Goal: Information Seeking & Learning: Find specific fact

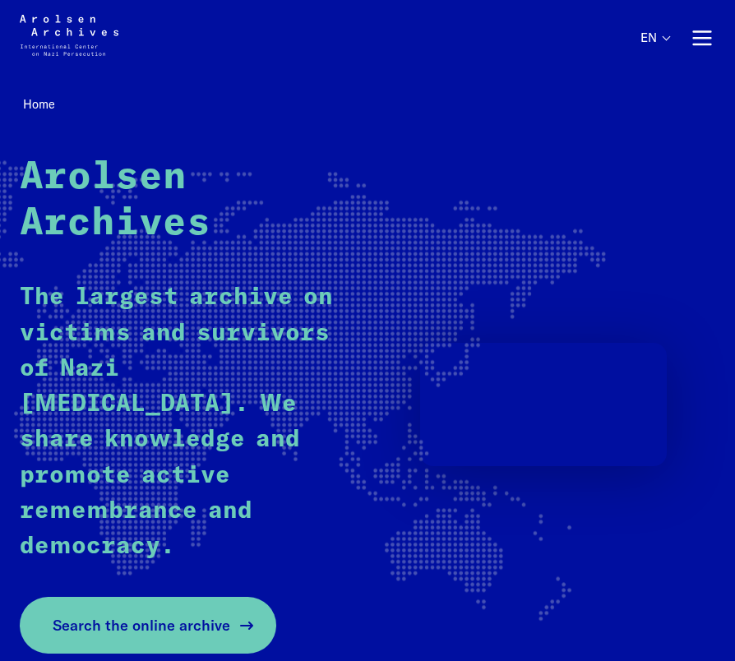
click at [168, 597] on link "Search the online archive" at bounding box center [148, 625] width 256 height 57
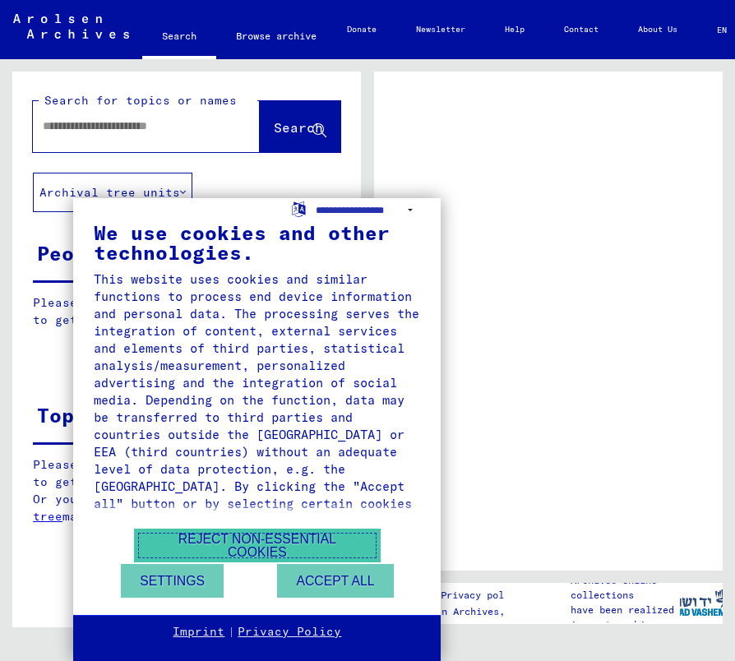
click at [247, 531] on button "Reject non-essential cookies" at bounding box center [257, 545] width 247 height 34
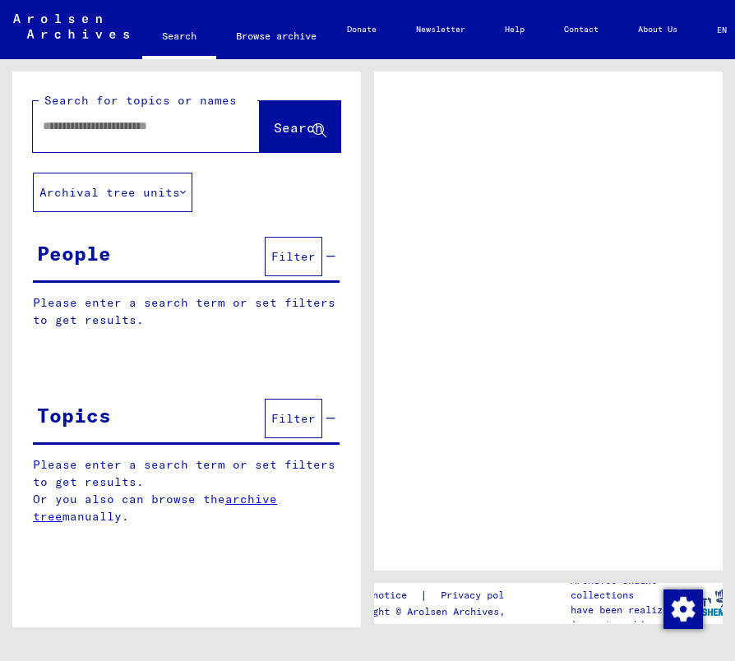
click at [145, 127] on input "text" at bounding box center [132, 126] width 178 height 17
type input "**********"
click at [287, 103] on button "Search" at bounding box center [300, 126] width 81 height 51
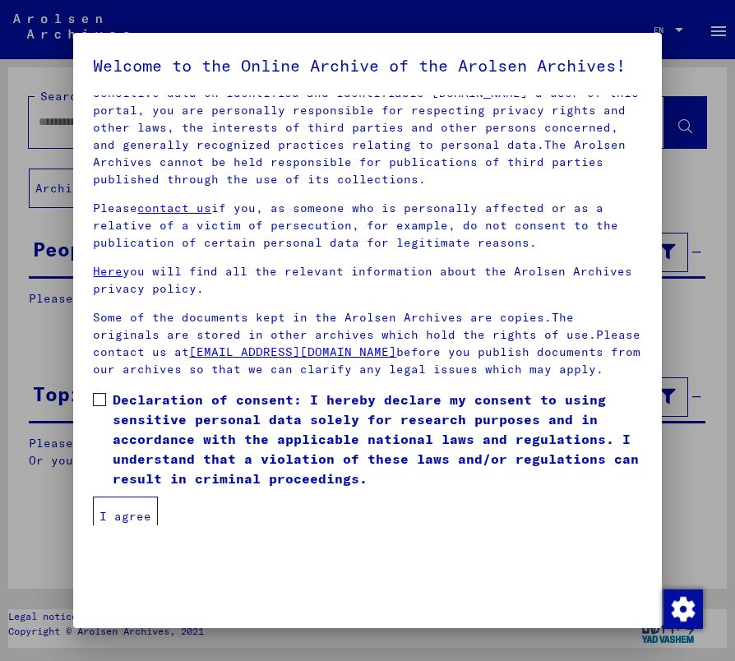
scroll to position [113, 0]
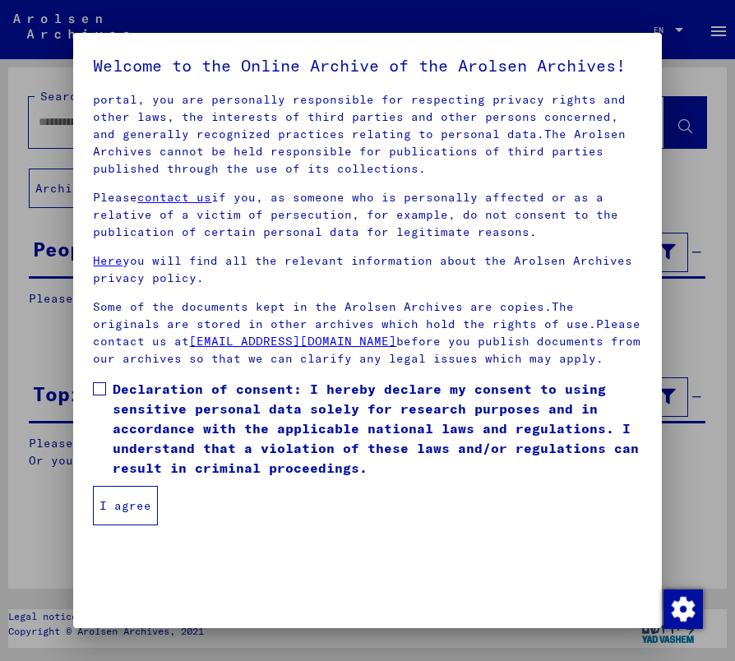
click at [90, 421] on mat-dialog-content "Our terms of use were established by the international commission, which is the…" at bounding box center [367, 310] width 588 height 430
click at [103, 395] on span at bounding box center [99, 388] width 13 height 13
click at [128, 525] on button "I agree" at bounding box center [125, 505] width 65 height 39
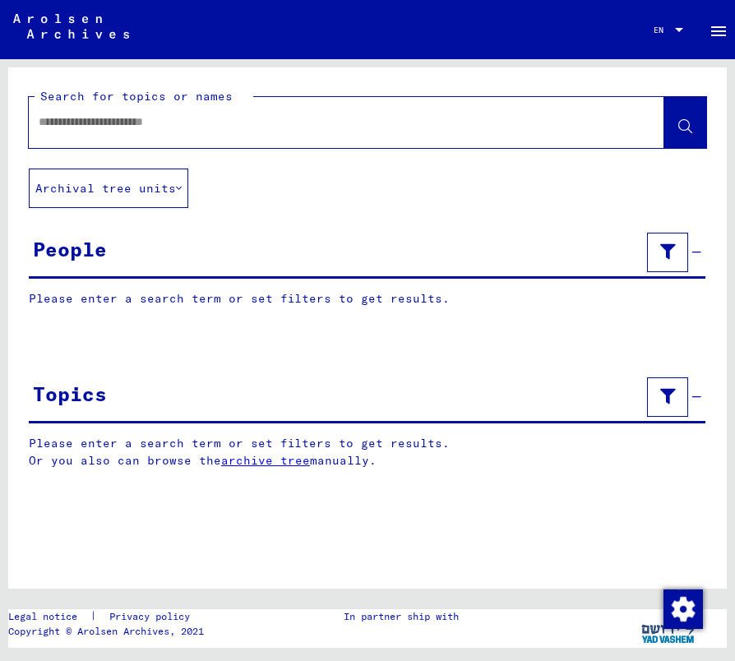
click at [240, 118] on input "text" at bounding box center [332, 121] width 586 height 17
click at [676, 128] on button at bounding box center [685, 122] width 42 height 51
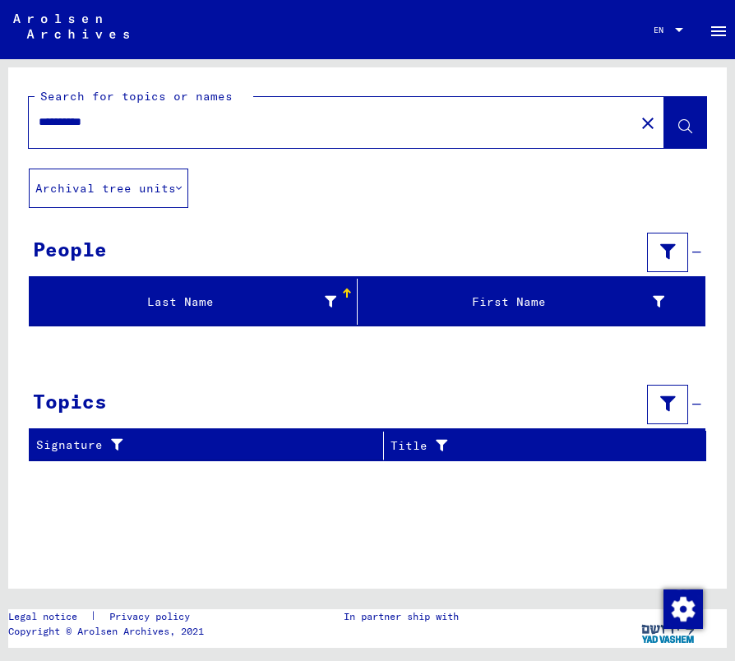
click at [62, 122] on input "**********" at bounding box center [332, 121] width 586 height 17
type input "*********"
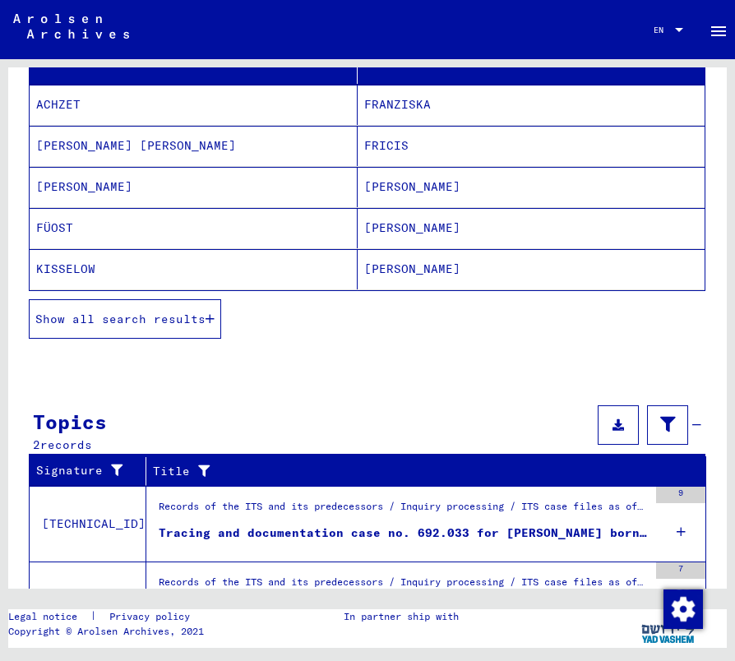
scroll to position [247, 0]
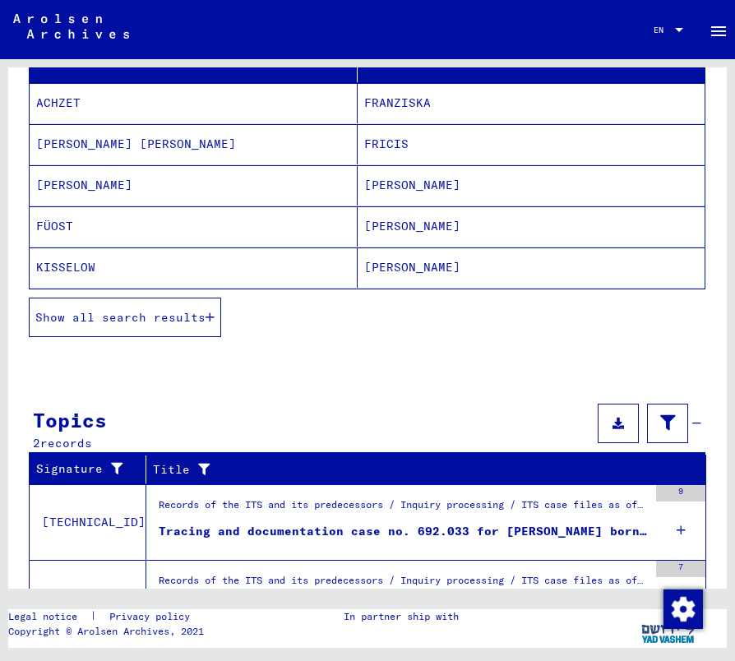
click at [90, 314] on span "Show all search results" at bounding box center [120, 317] width 170 height 15
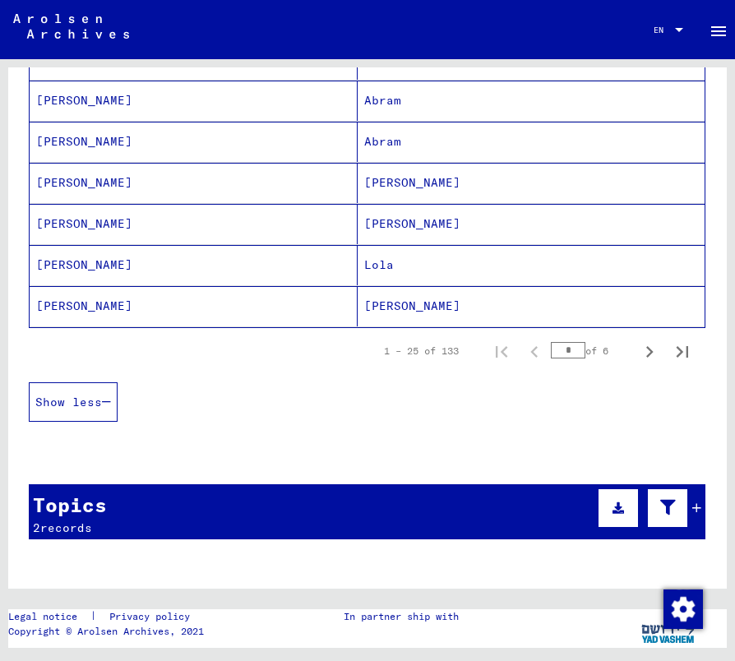
scroll to position [1032, 0]
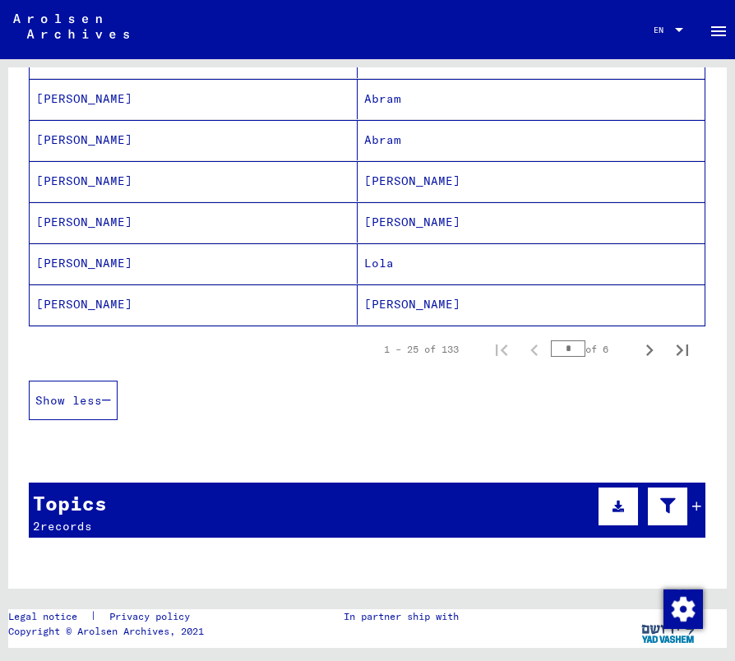
click at [81, 390] on button "Show less" at bounding box center [73, 400] width 89 height 39
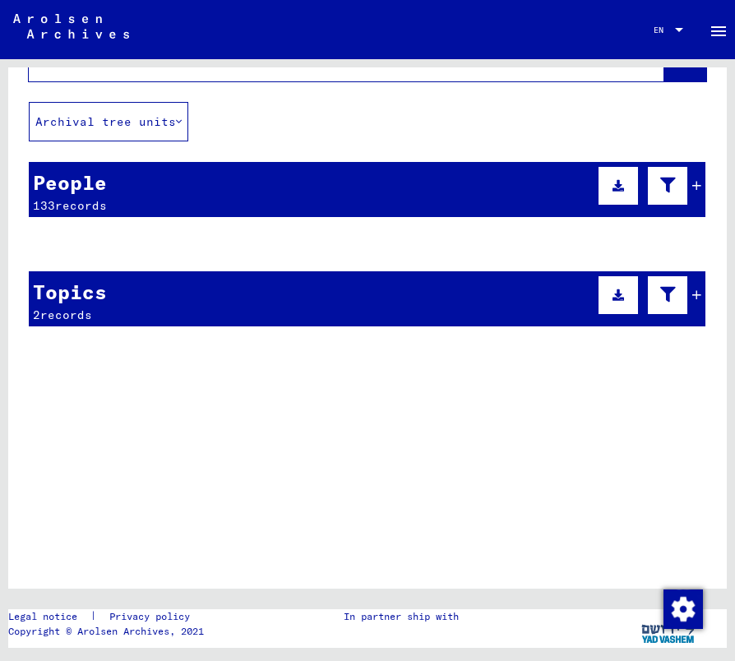
scroll to position [0, 0]
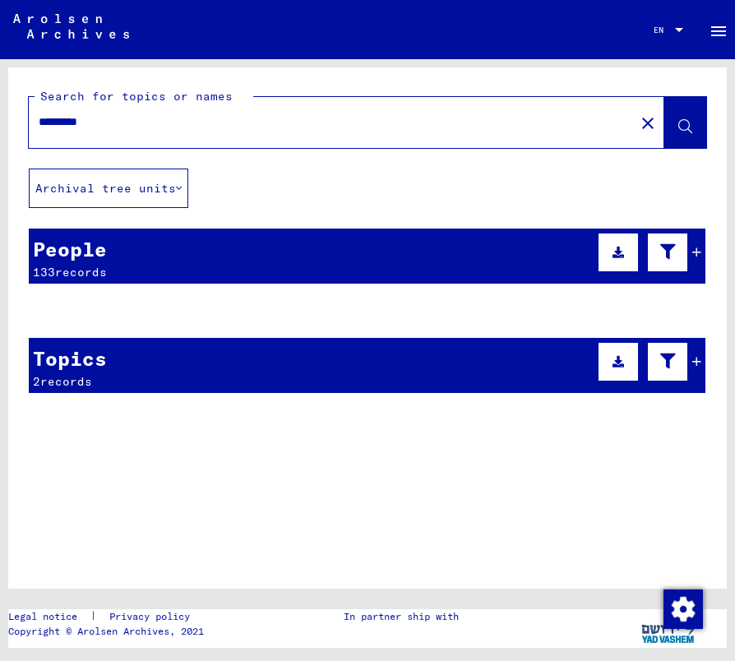
click at [90, 369] on mat-cell "ACHZET" at bounding box center [194, 350] width 328 height 40
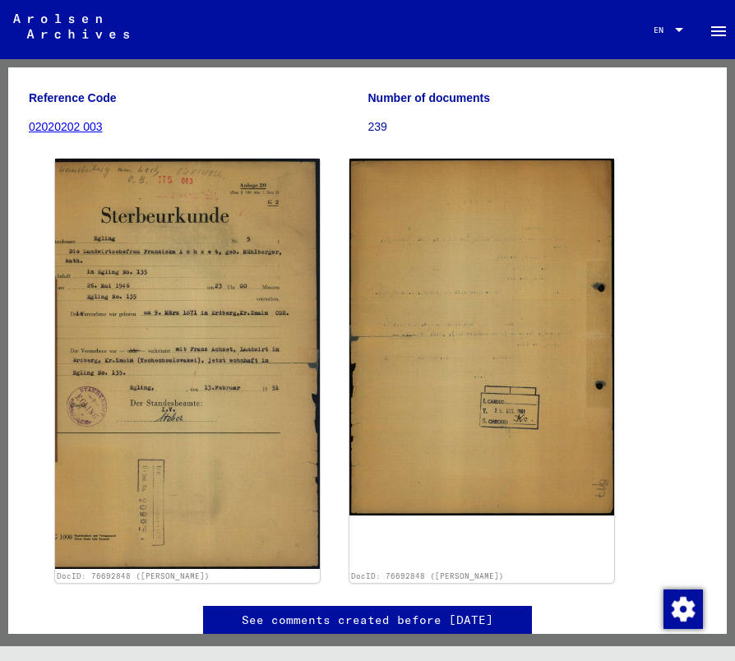
scroll to position [203, 0]
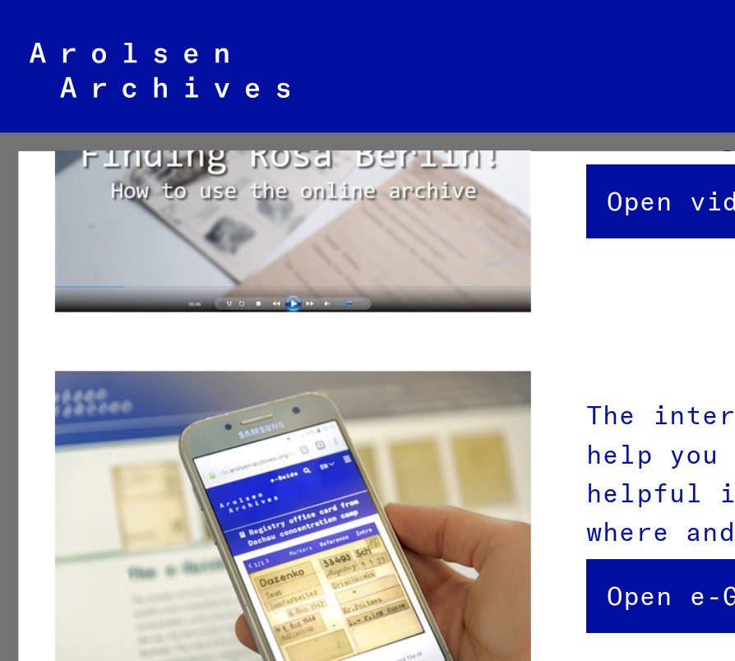
scroll to position [384, 0]
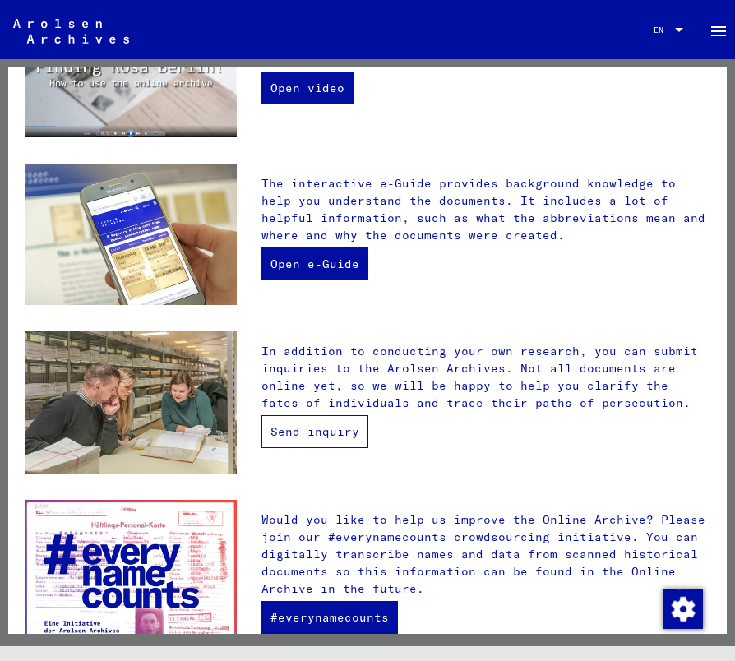
click at [324, 418] on link "Send inquiry" at bounding box center [314, 431] width 107 height 33
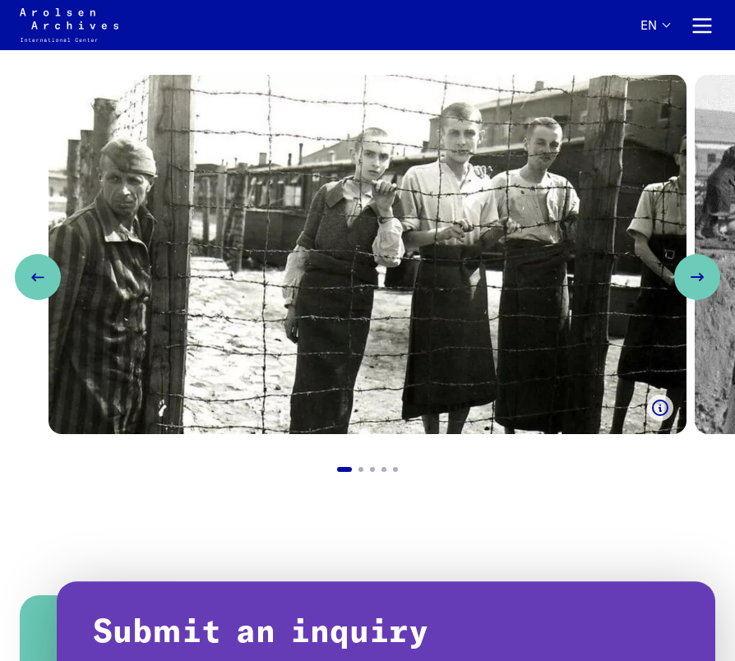
scroll to position [1228, 0]
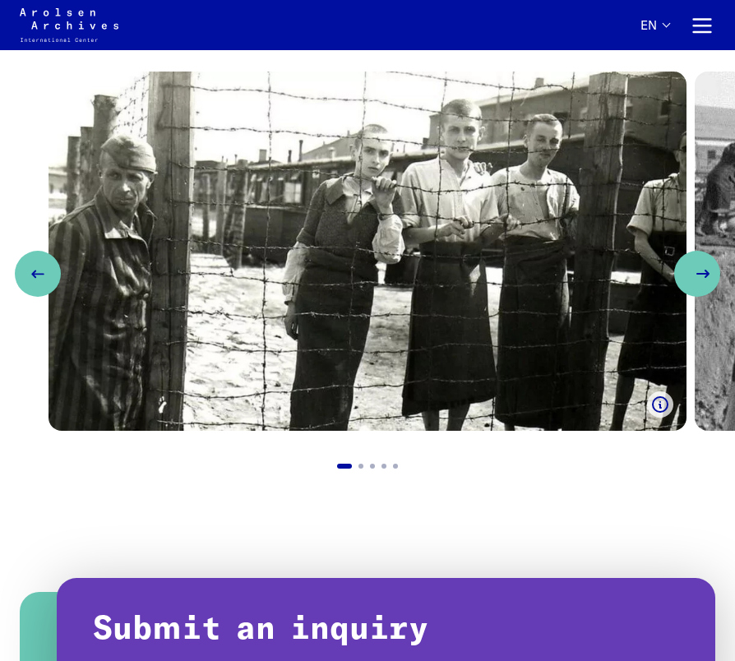
click at [703, 269] on icon "Next slide" at bounding box center [703, 274] width 20 height 20
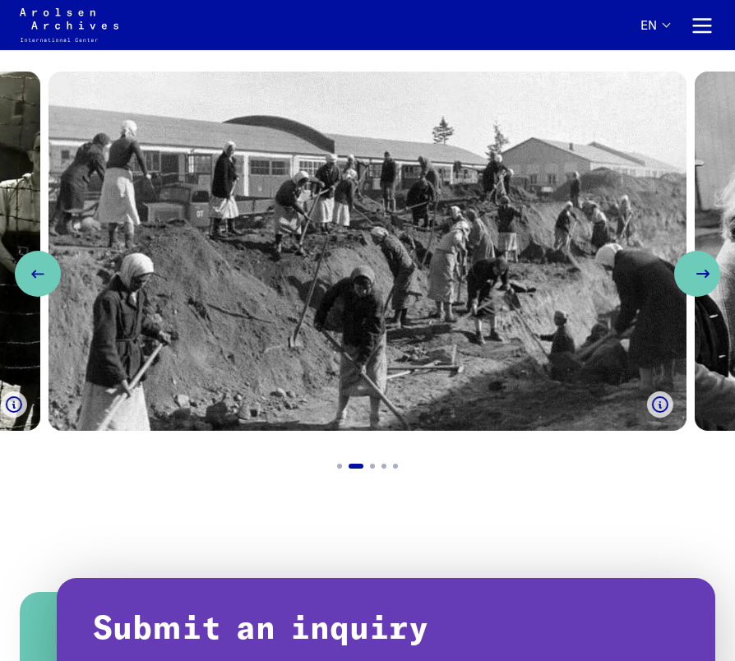
click at [703, 269] on icon "Next slide" at bounding box center [703, 274] width 20 height 20
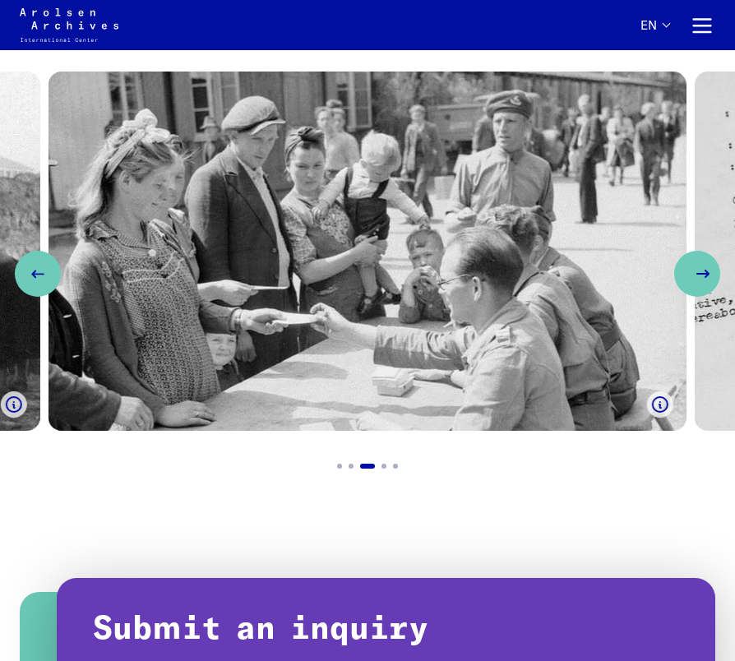
click at [703, 269] on icon "Next slide" at bounding box center [703, 274] width 20 height 20
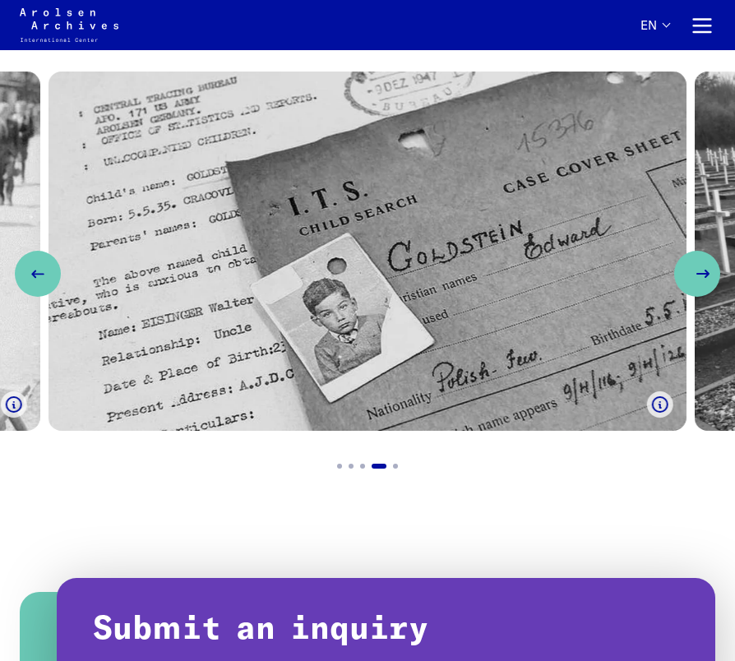
click at [703, 269] on icon "Next slide" at bounding box center [703, 274] width 20 height 20
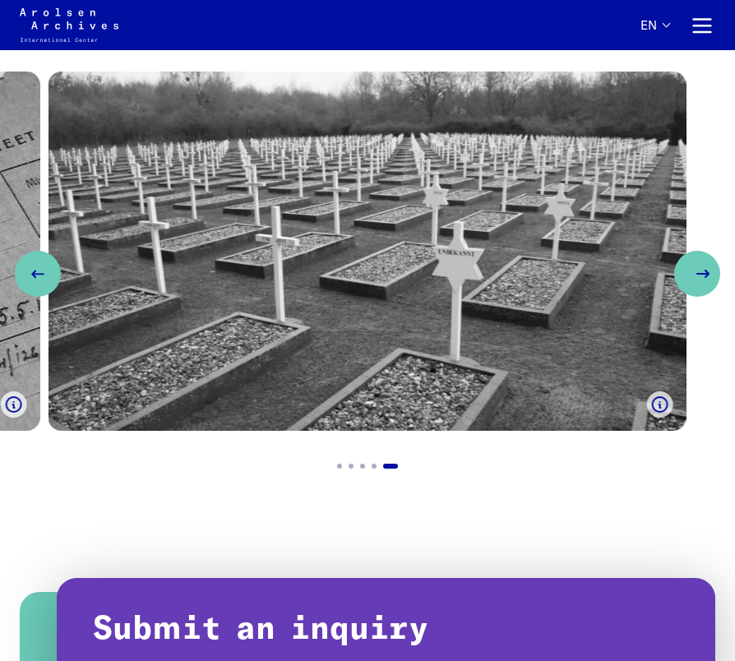
click at [703, 269] on icon "Next slide" at bounding box center [703, 274] width 20 height 20
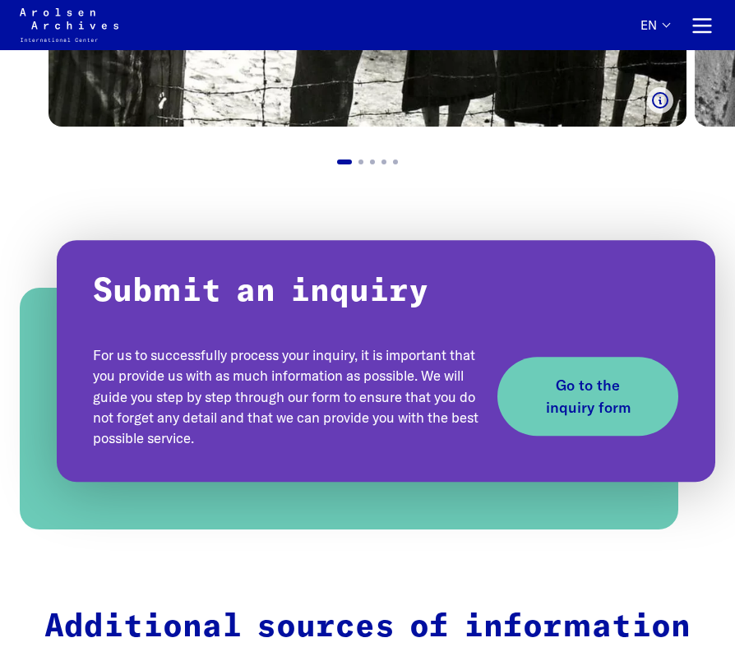
scroll to position [1534, 0]
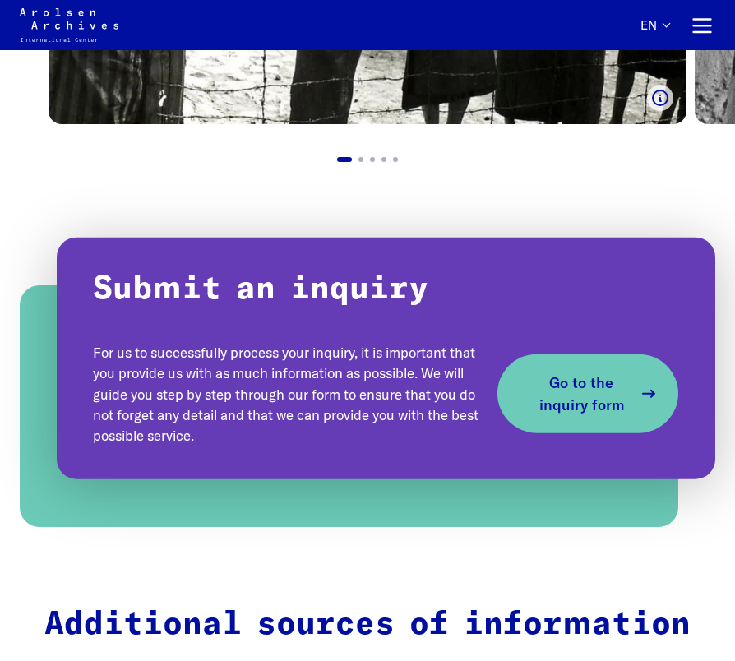
click at [583, 381] on span "Go to the inquiry form" at bounding box center [581, 393] width 102 height 44
